Goal: Find specific page/section: Find specific page/section

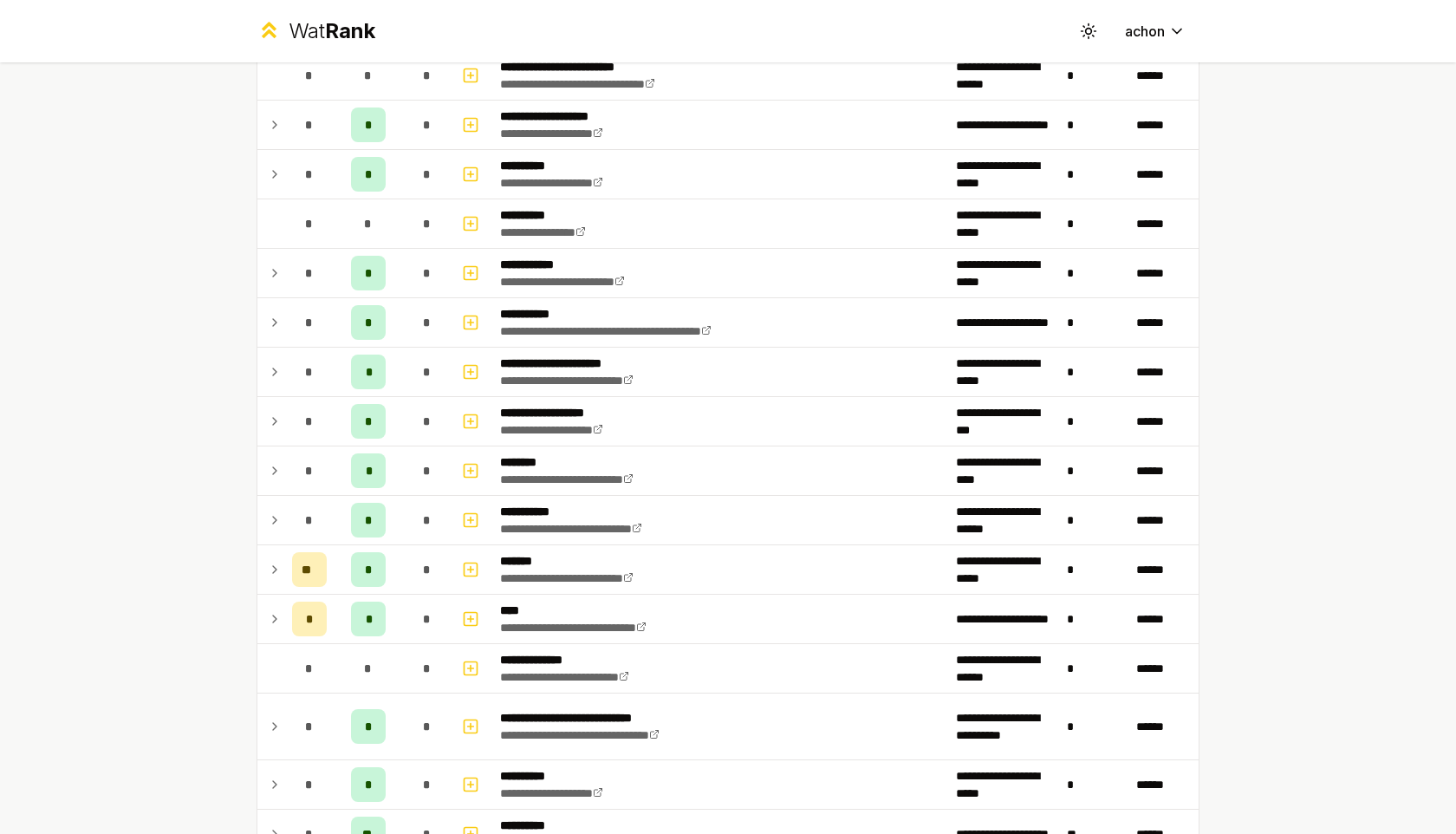
scroll to position [1723, 0]
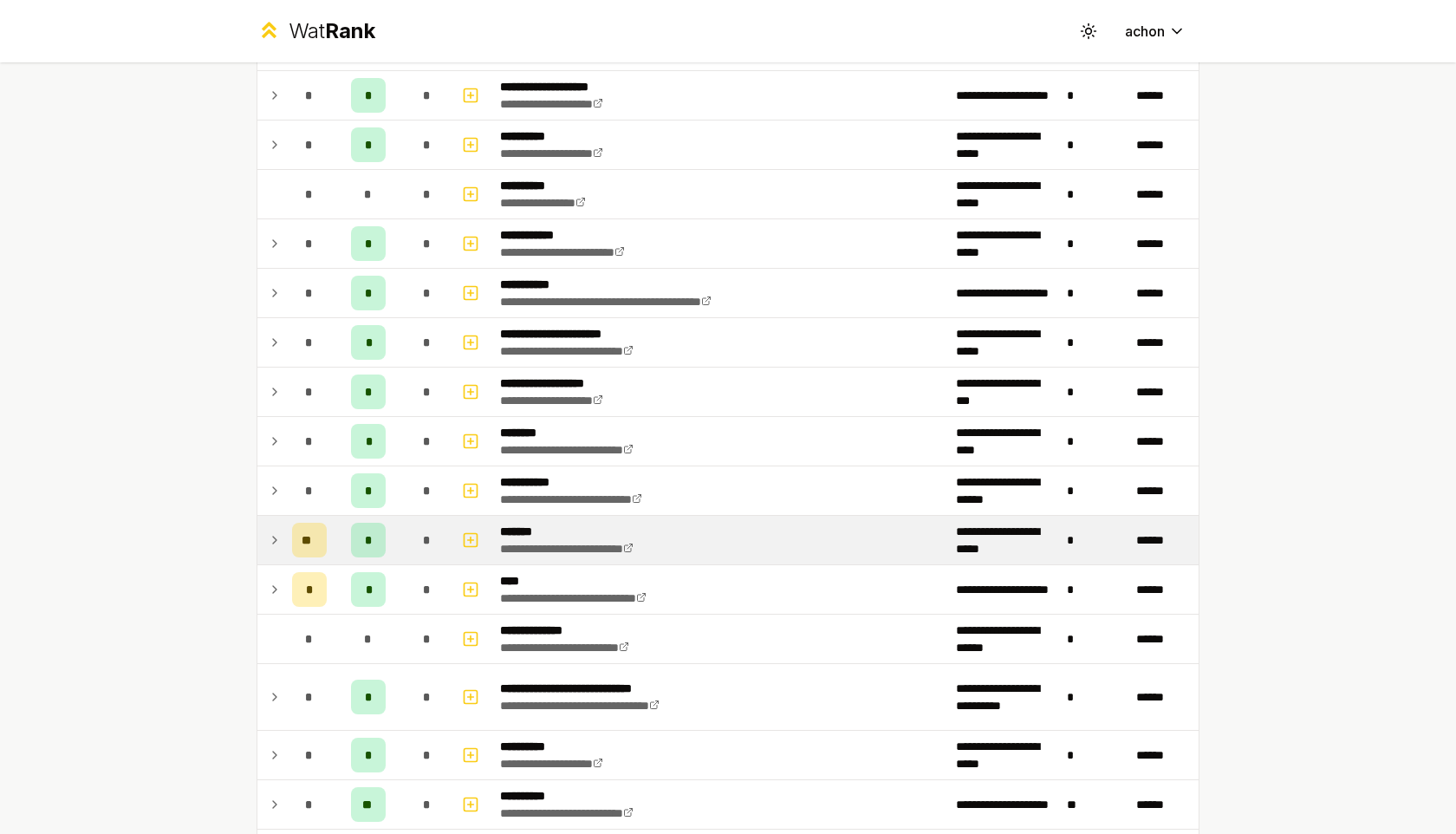
click at [276, 531] on icon at bounding box center [274, 540] width 14 height 21
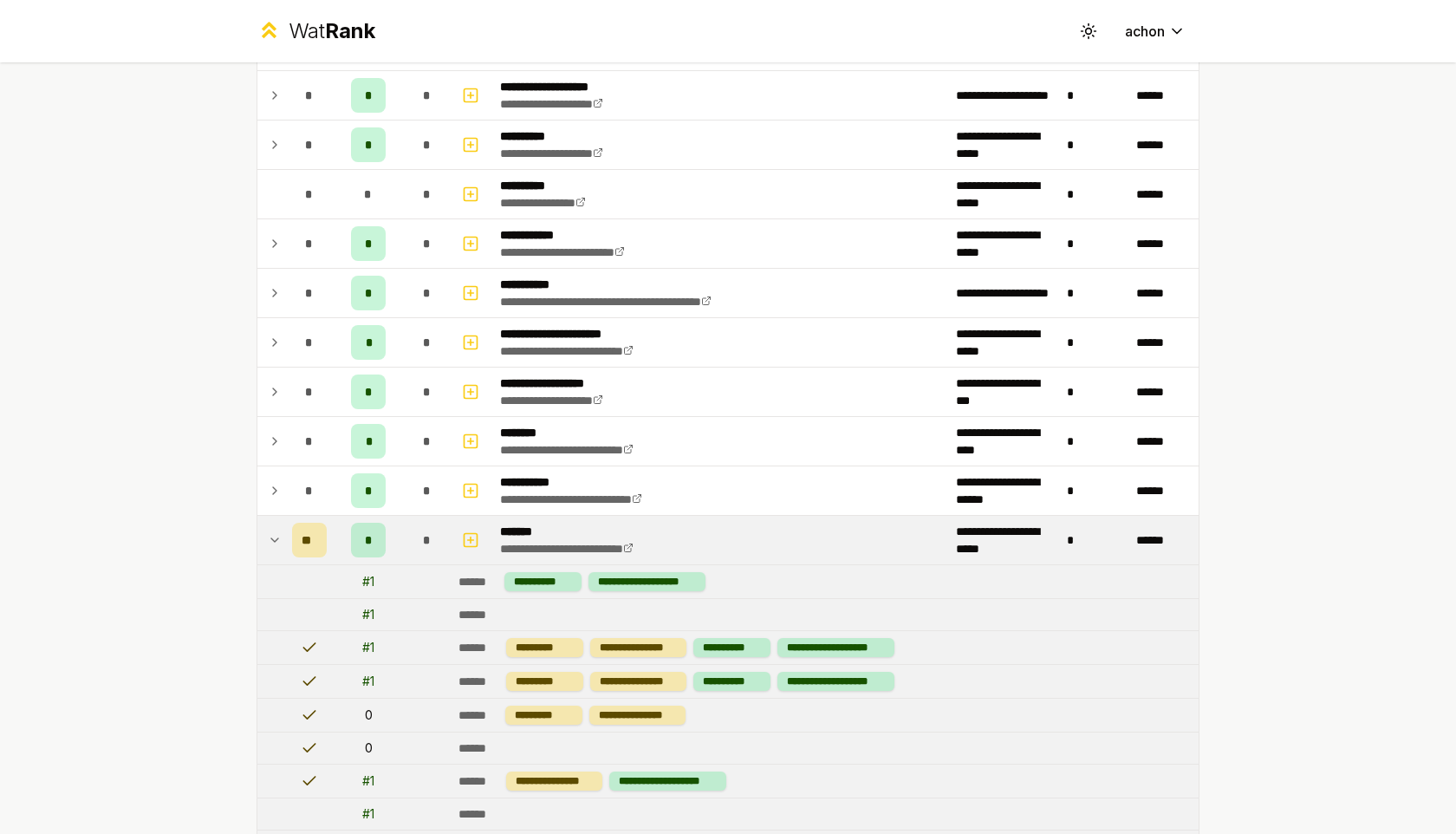
click at [276, 531] on icon at bounding box center [274, 540] width 14 height 21
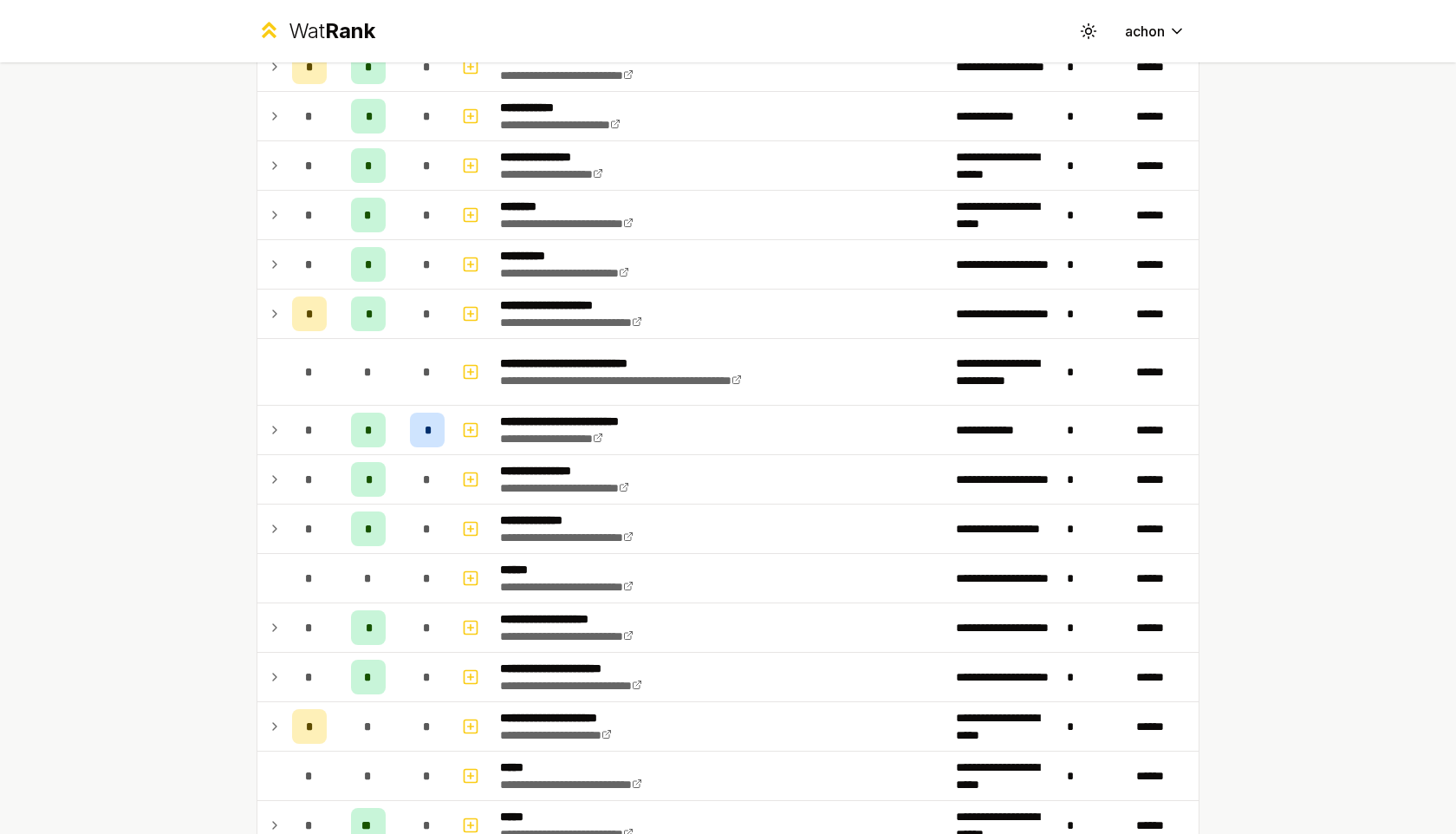
scroll to position [0, 0]
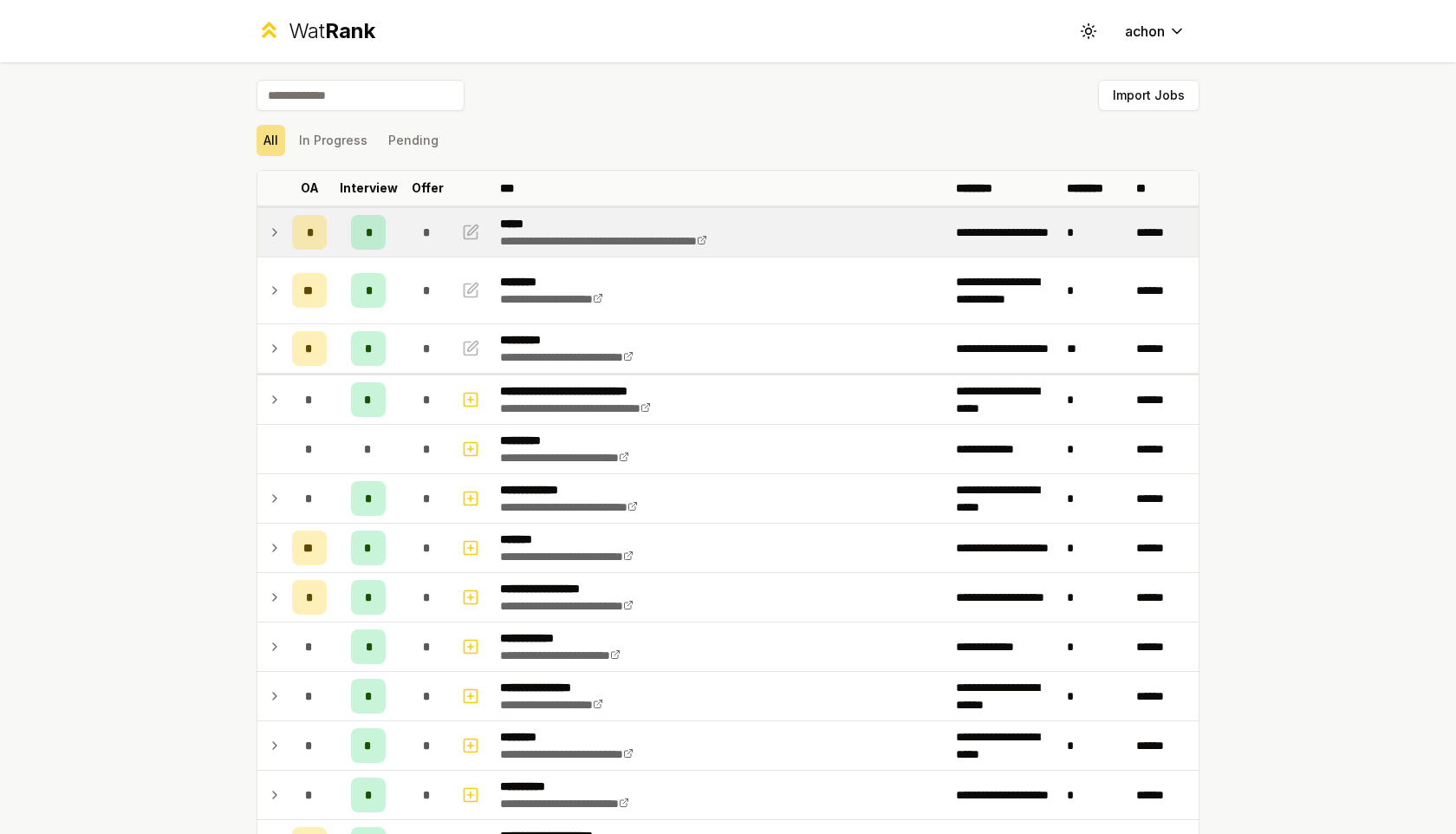
click at [268, 234] on icon at bounding box center [274, 233] width 14 height 21
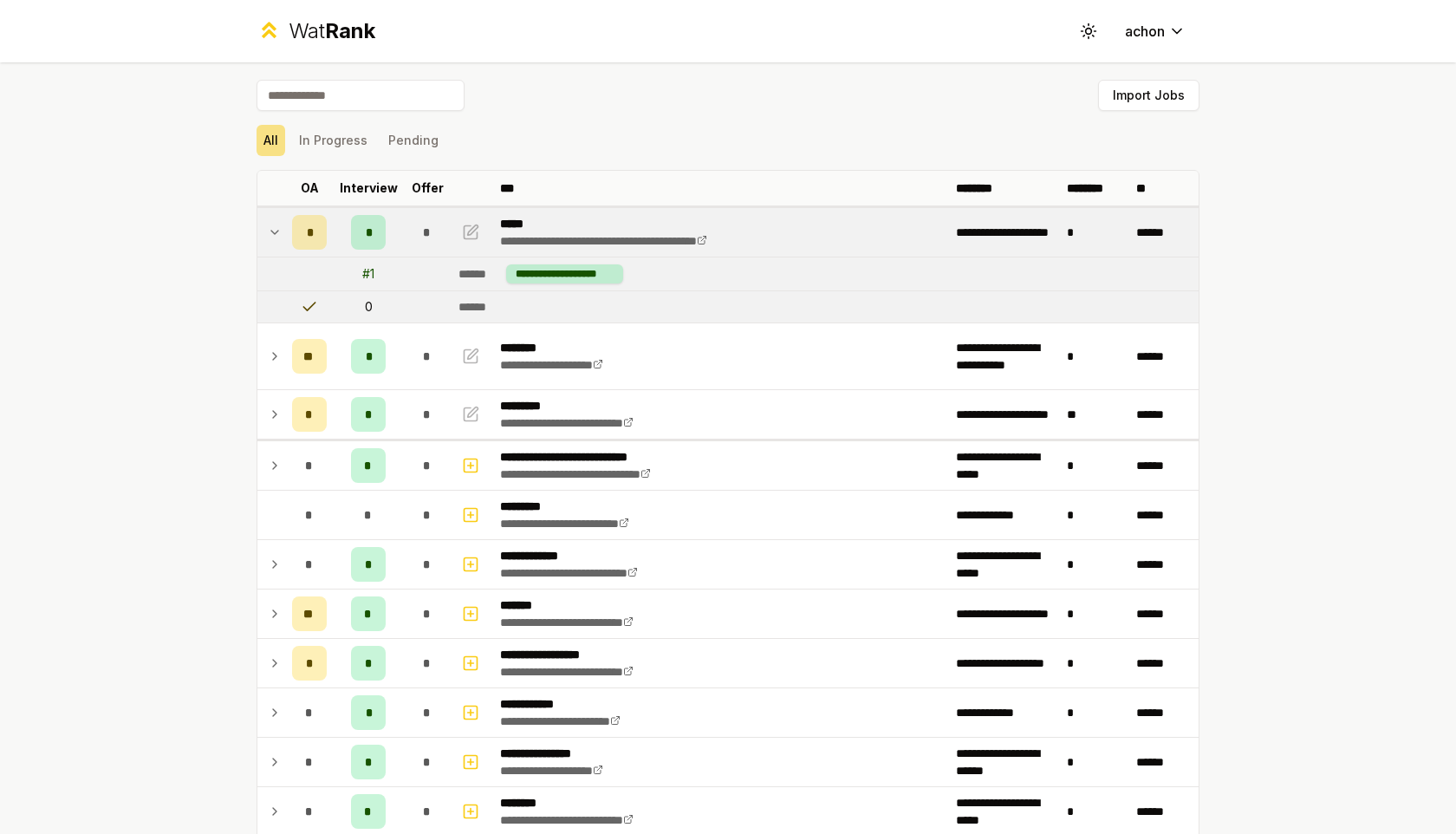
click at [268, 234] on icon at bounding box center [274, 233] width 14 height 21
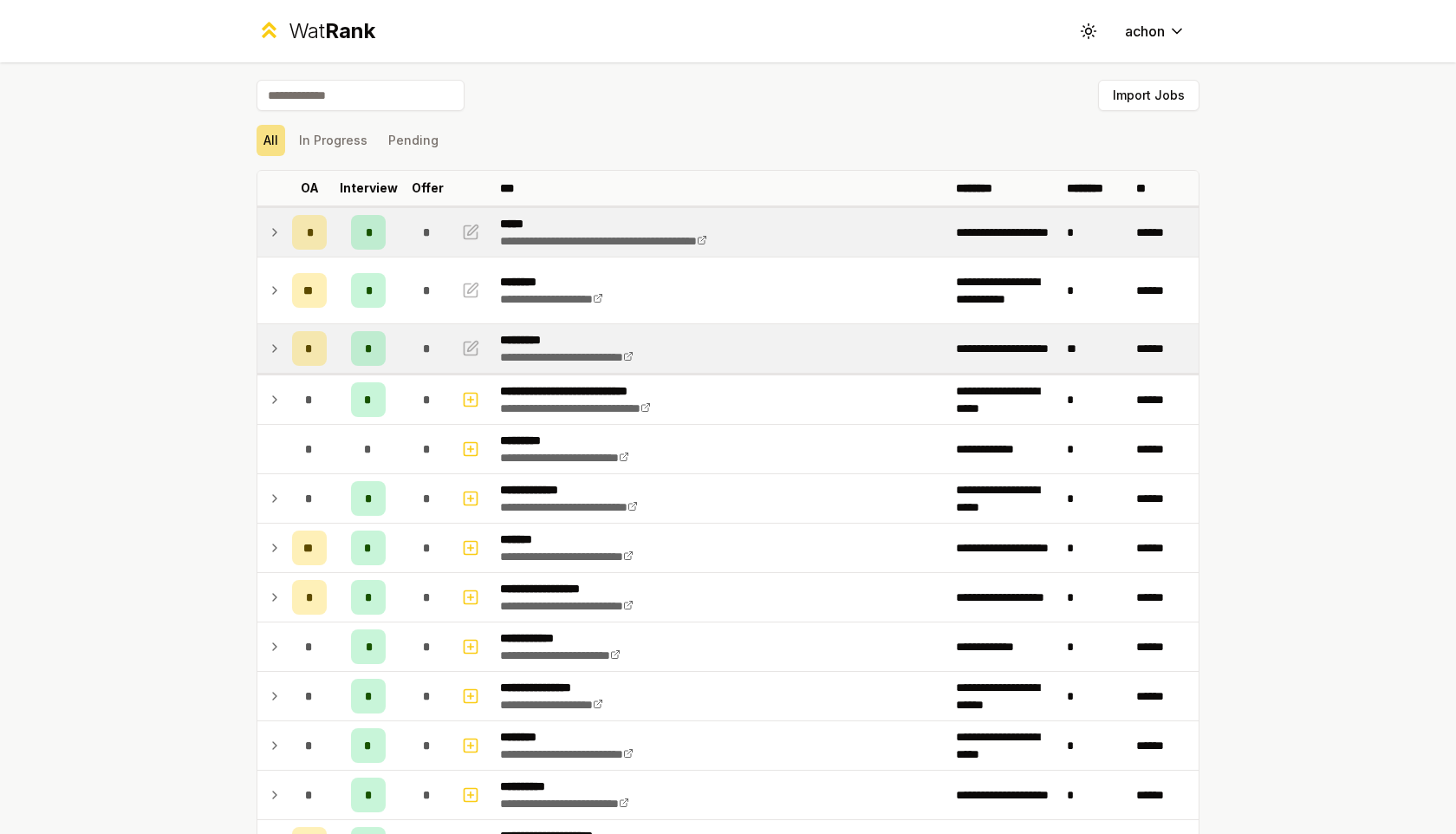
click at [267, 349] on icon at bounding box center [274, 349] width 14 height 21
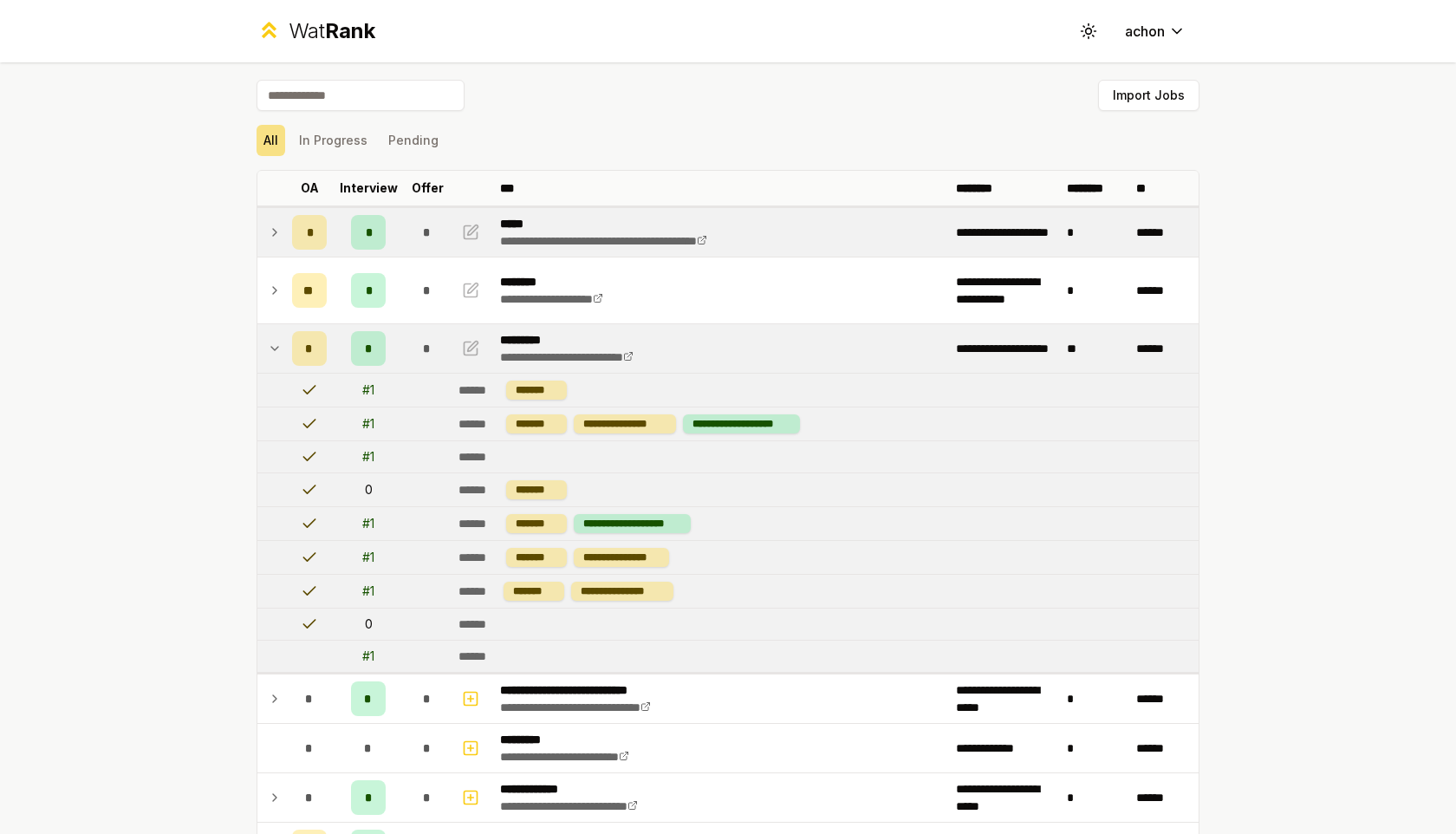
click at [267, 349] on icon at bounding box center [274, 349] width 14 height 21
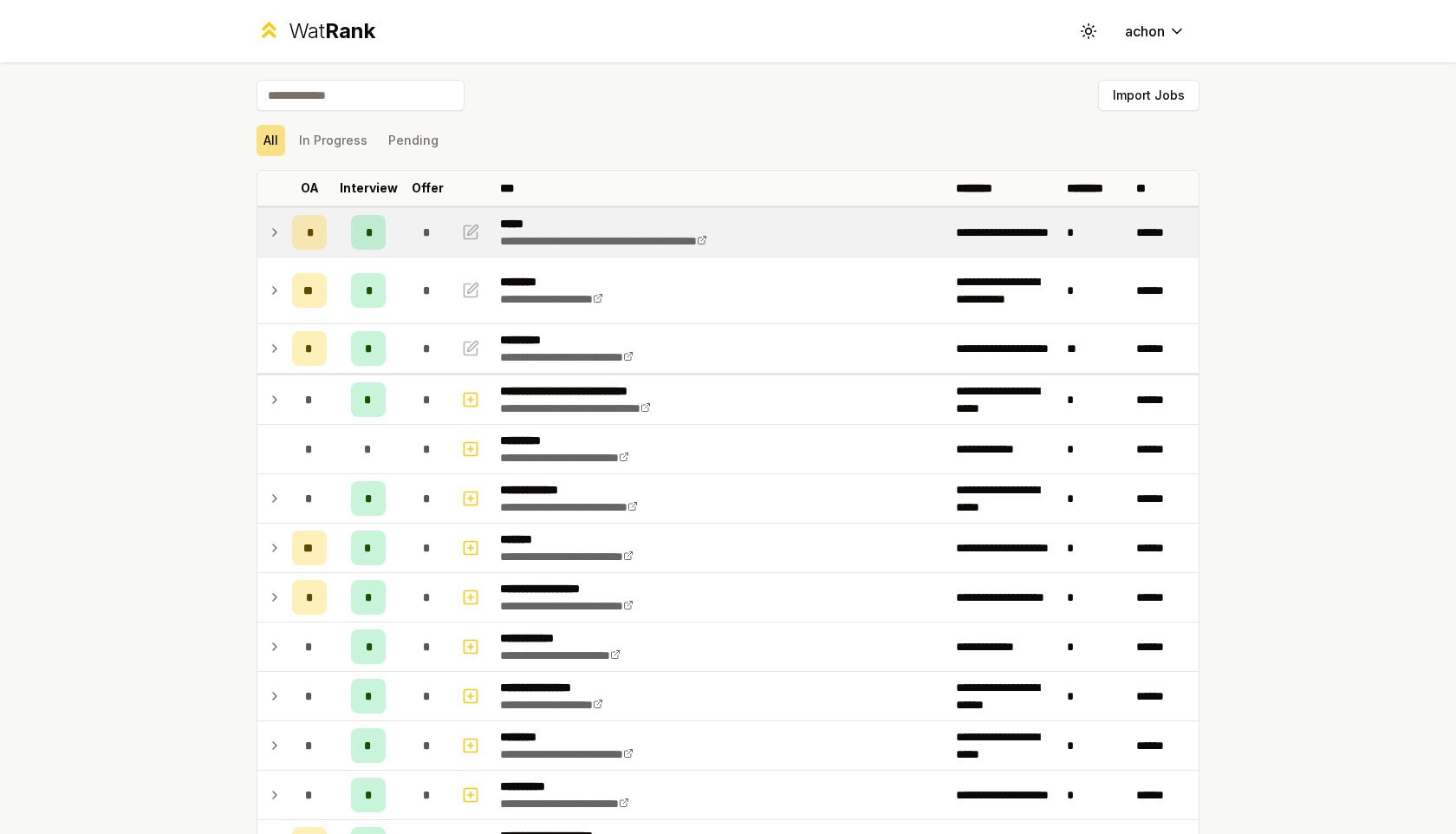
click at [272, 234] on icon at bounding box center [274, 233] width 14 height 21
